Goal: Transaction & Acquisition: Purchase product/service

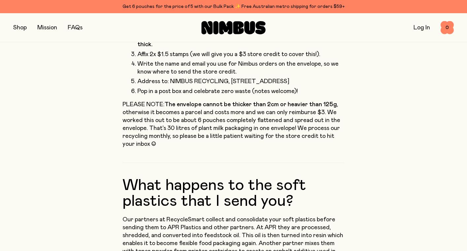
scroll to position [339, 0]
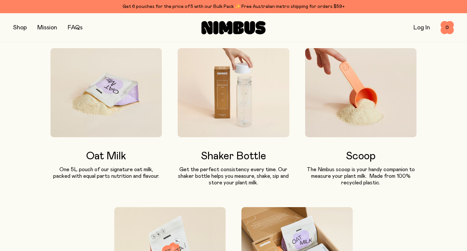
scroll to position [393, 0]
click at [129, 111] on img at bounding box center [106, 92] width 111 height 89
click at [105, 160] on h3 "Oat Milk" at bounding box center [106, 157] width 111 height 12
click at [127, 153] on h3 "Oat Milk" at bounding box center [106, 157] width 111 height 12
click at [19, 27] on button "button" at bounding box center [20, 27] width 14 height 9
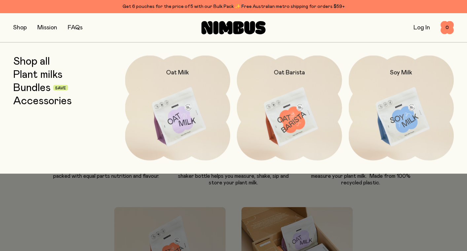
click at [57, 75] on link "Plant milks" at bounding box center [37, 75] width 49 height 12
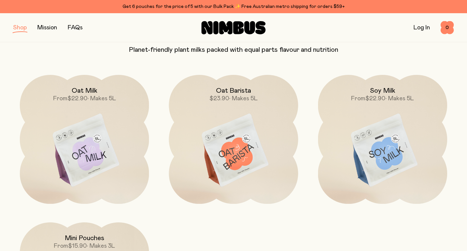
scroll to position [35, 0]
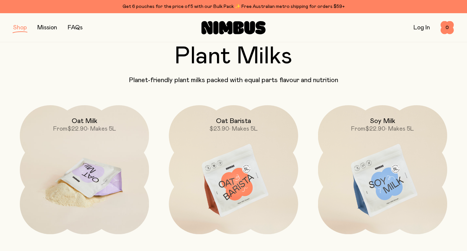
click at [93, 181] on img at bounding box center [84, 181] width 129 height 152
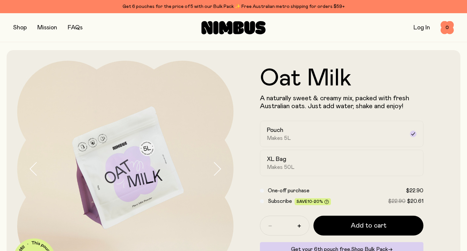
click at [19, 27] on button "button" at bounding box center [20, 27] width 14 height 9
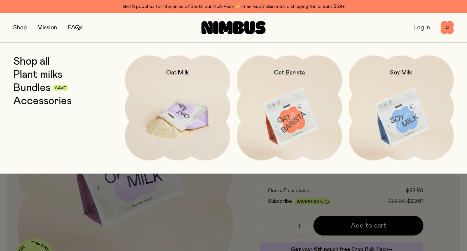
click at [180, 106] on img at bounding box center [177, 117] width 105 height 124
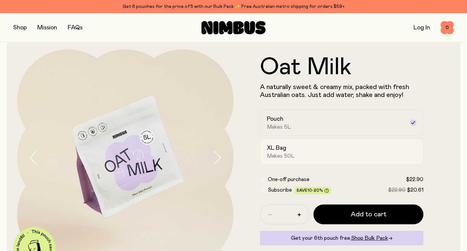
scroll to position [10, 0]
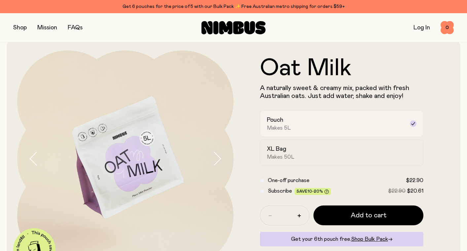
click at [413, 124] on icon at bounding box center [413, 123] width 4 height 3
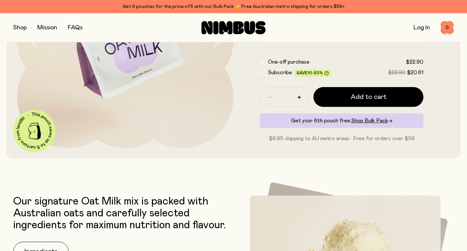
scroll to position [130, 0]
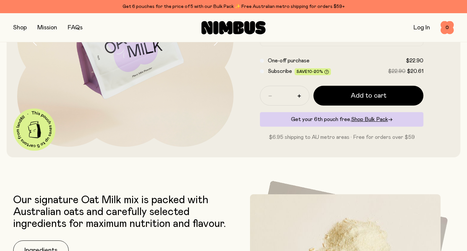
click at [271, 95] on icon "button" at bounding box center [269, 95] width 3 height 3
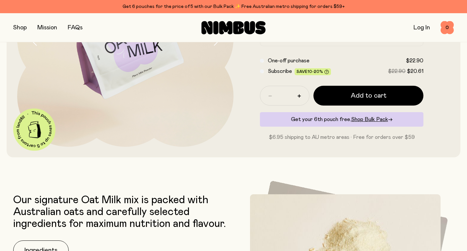
click at [271, 96] on icon "button" at bounding box center [269, 96] width 3 height 1
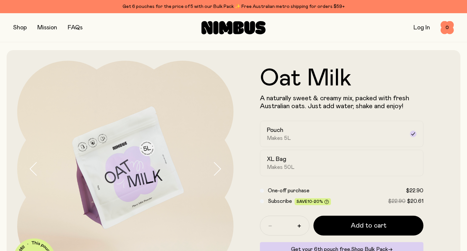
scroll to position [0, 0]
click at [21, 28] on button "button" at bounding box center [20, 27] width 14 height 9
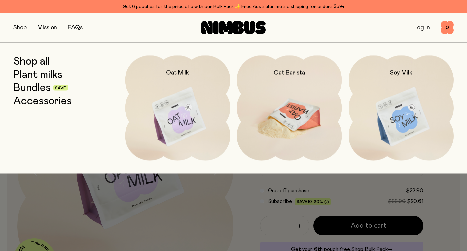
click at [288, 109] on img at bounding box center [289, 117] width 105 height 124
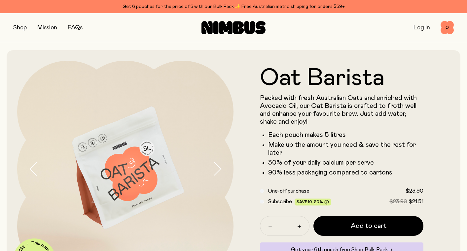
click at [22, 27] on button "button" at bounding box center [20, 27] width 14 height 9
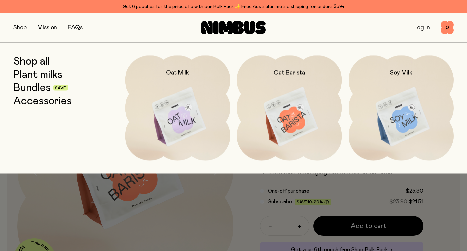
click at [48, 74] on link "Plant milks" at bounding box center [37, 75] width 49 height 12
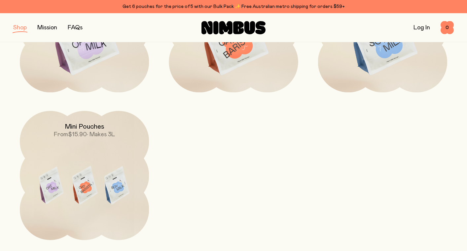
scroll to position [183, 0]
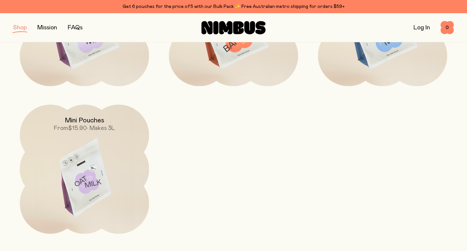
click at [100, 161] on img at bounding box center [84, 181] width 129 height 152
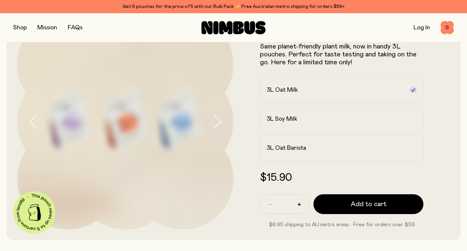
scroll to position [52, 0]
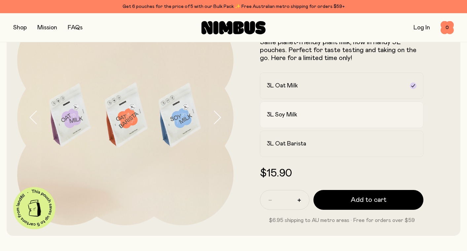
click at [417, 117] on label "3L Soy Milk" at bounding box center [341, 115] width 163 height 26
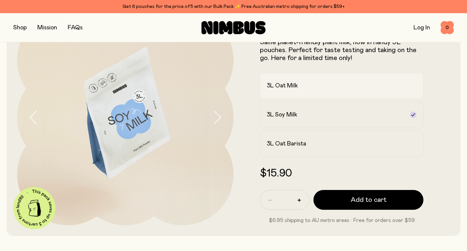
click at [394, 84] on div "3L Oat Milk" at bounding box center [336, 86] width 138 height 8
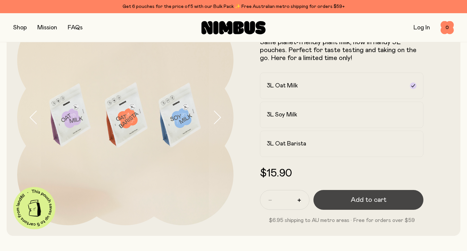
click at [377, 199] on span "Add to cart" at bounding box center [369, 200] width 36 height 9
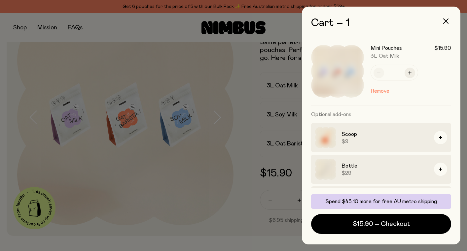
scroll to position [0, 0]
click at [447, 22] on icon "button" at bounding box center [445, 20] width 5 height 5
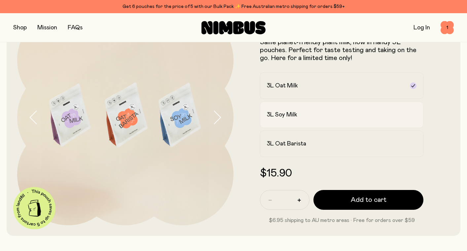
click at [357, 117] on div "3L Soy Milk" at bounding box center [336, 115] width 138 height 8
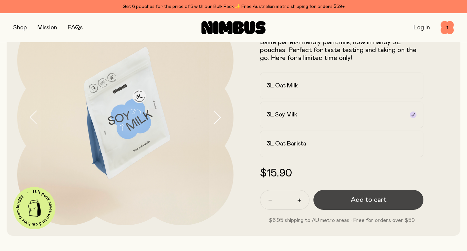
click at [370, 203] on span "Add to cart" at bounding box center [369, 200] width 36 height 9
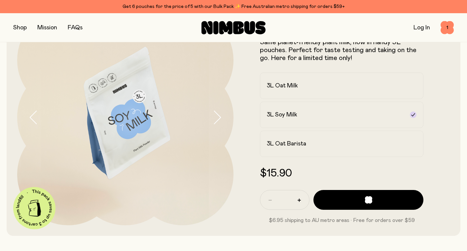
scroll to position [0, 0]
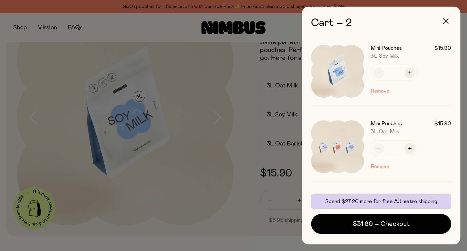
click at [446, 23] on icon "button" at bounding box center [445, 20] width 5 height 5
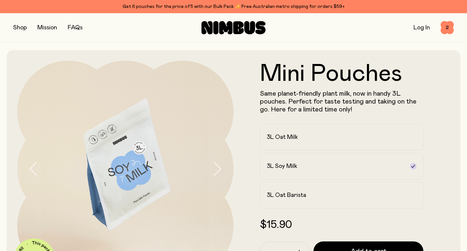
scroll to position [52, 0]
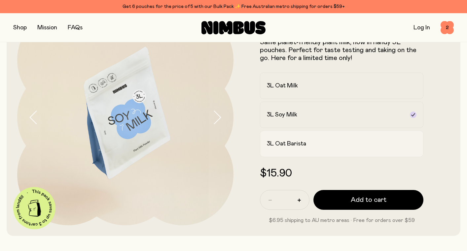
click at [367, 146] on div "3L Oat Barista" at bounding box center [336, 144] width 138 height 8
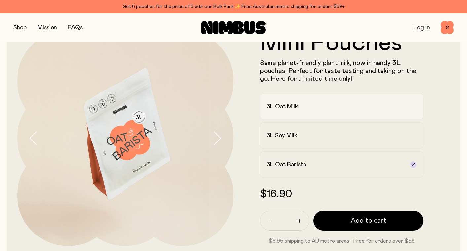
scroll to position [32, 0]
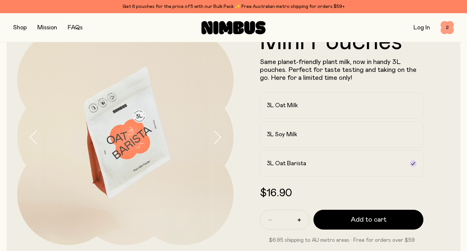
click at [443, 27] on span "2" at bounding box center [447, 27] width 13 height 13
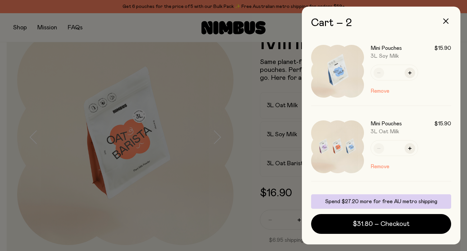
scroll to position [0, 0]
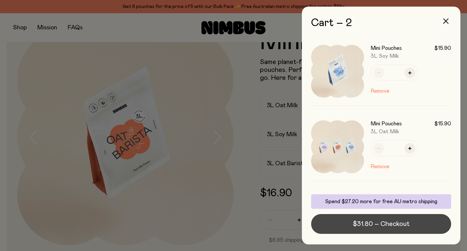
click at [382, 224] on span "$31.80 – Checkout" at bounding box center [381, 224] width 57 height 9
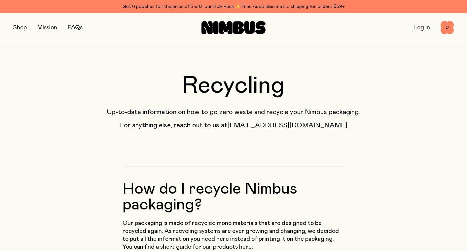
scroll to position [339, 0]
